Goal: Task Accomplishment & Management: Use online tool/utility

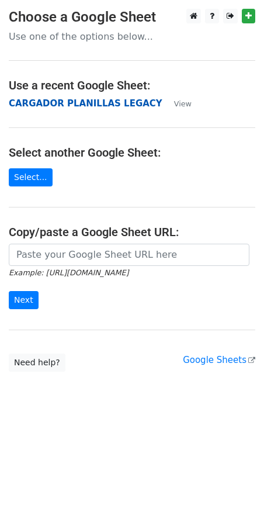
click at [102, 104] on strong "CARGADOR PLANILLAS LEGACY" at bounding box center [86, 103] width 154 height 11
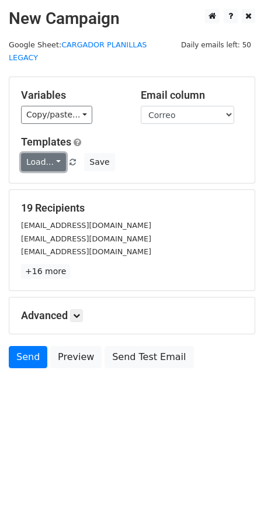
click at [50, 153] on link "Load..." at bounding box center [43, 162] width 45 height 18
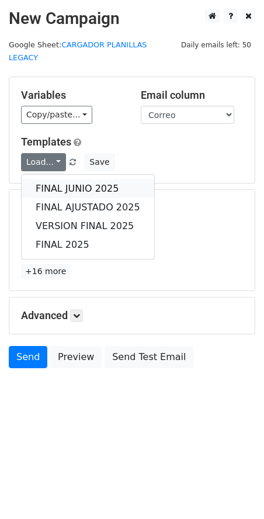
click at [57, 179] on link "FINAL JUNIO 2025" at bounding box center [88, 188] width 133 height 19
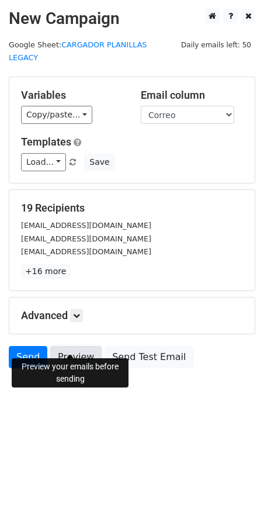
click at [73, 346] on link "Preview" at bounding box center [75, 357] width 51 height 22
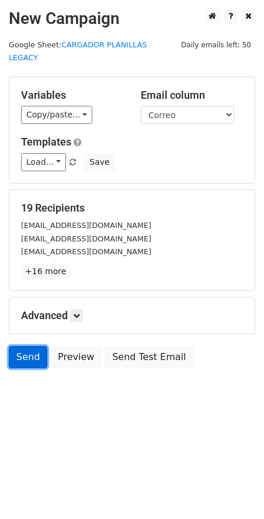
click at [23, 346] on link "Send" at bounding box center [28, 357] width 39 height 22
